Goal: Transaction & Acquisition: Purchase product/service

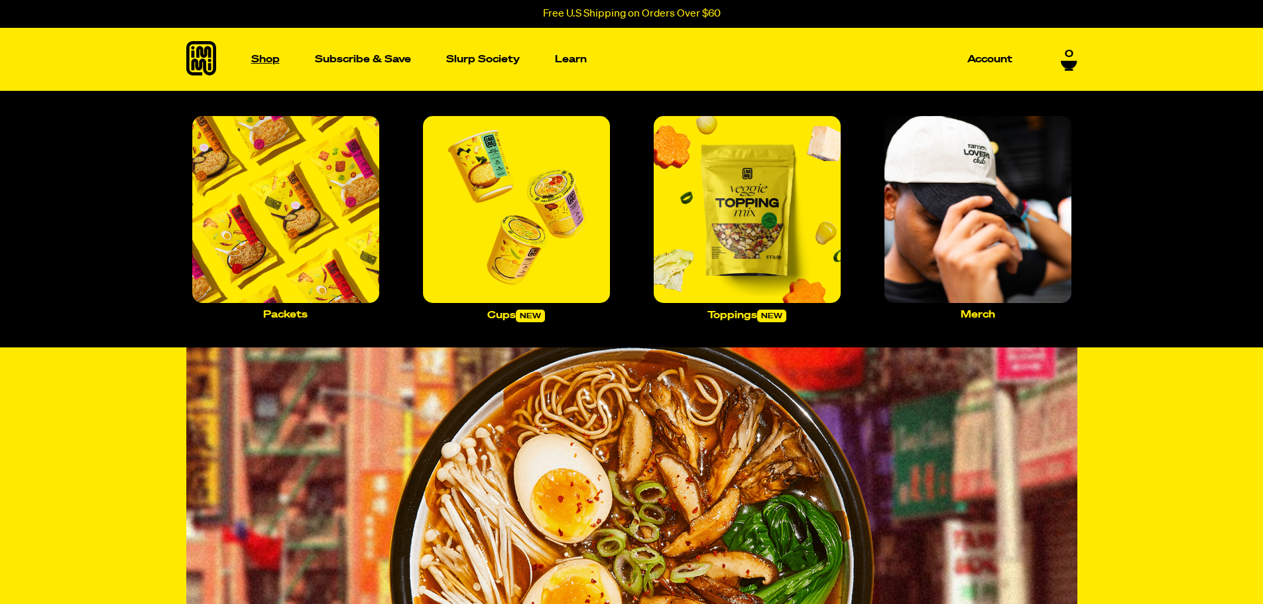
click at [281, 58] on link "Shop" at bounding box center [265, 59] width 39 height 63
click at [273, 200] on img "Main navigation" at bounding box center [285, 209] width 187 height 187
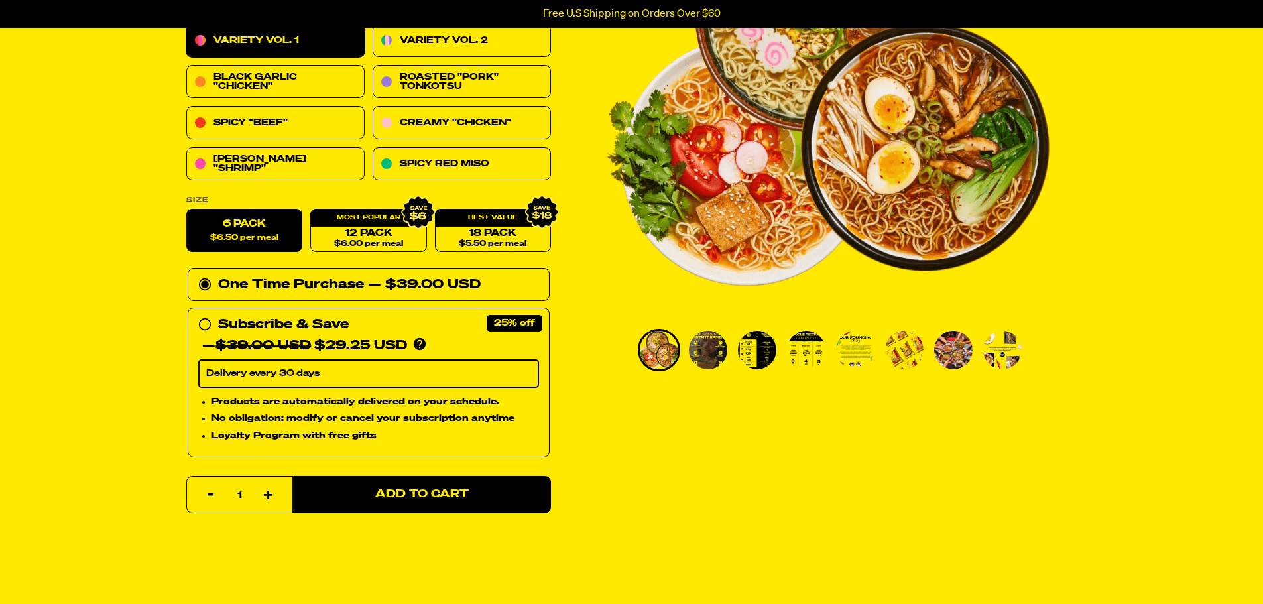
scroll to position [265, 0]
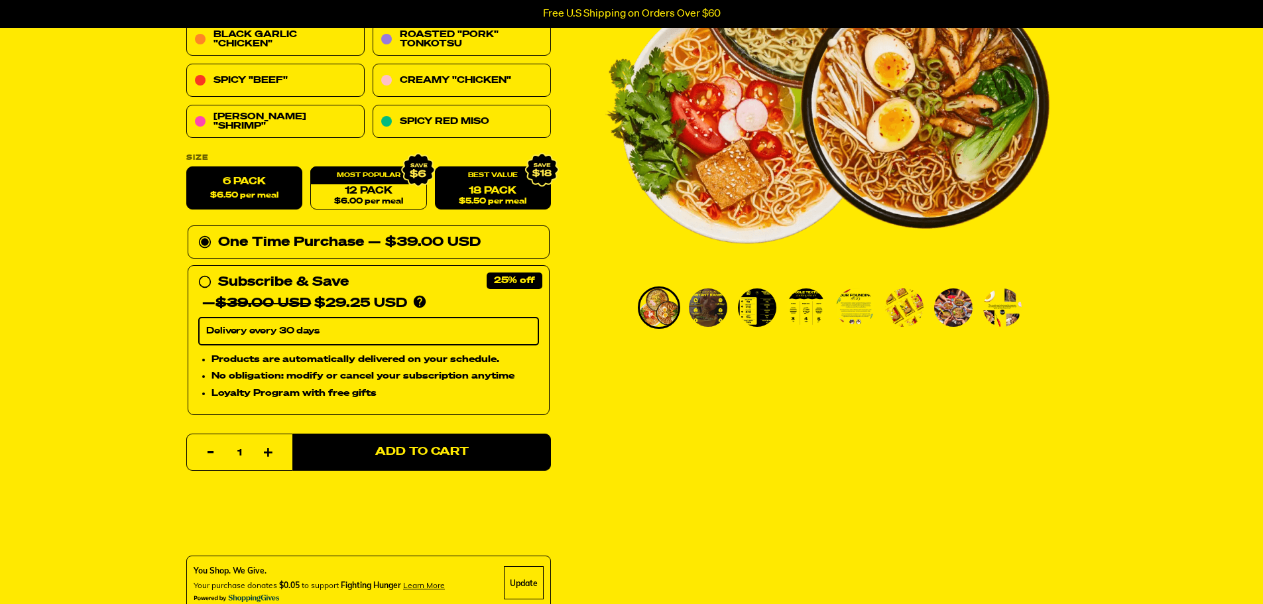
click at [505, 188] on link "18 Pack $5.50 per meal" at bounding box center [492, 188] width 116 height 43
radio input "false"
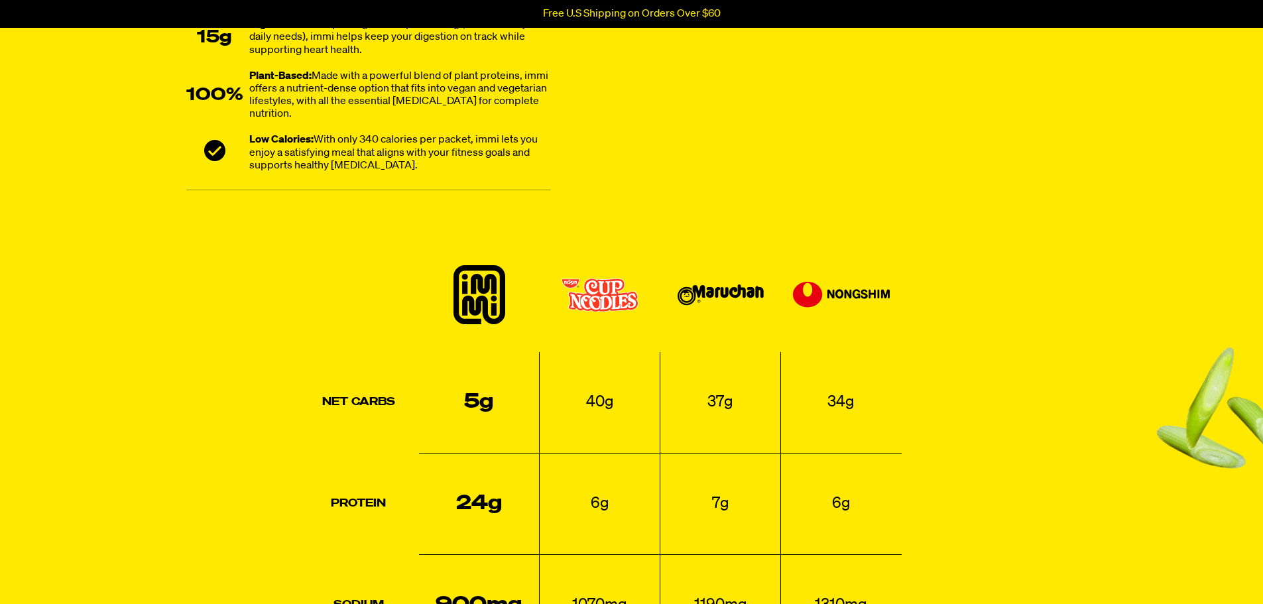
scroll to position [1127, 0]
